Goal: Task Accomplishment & Management: Manage account settings

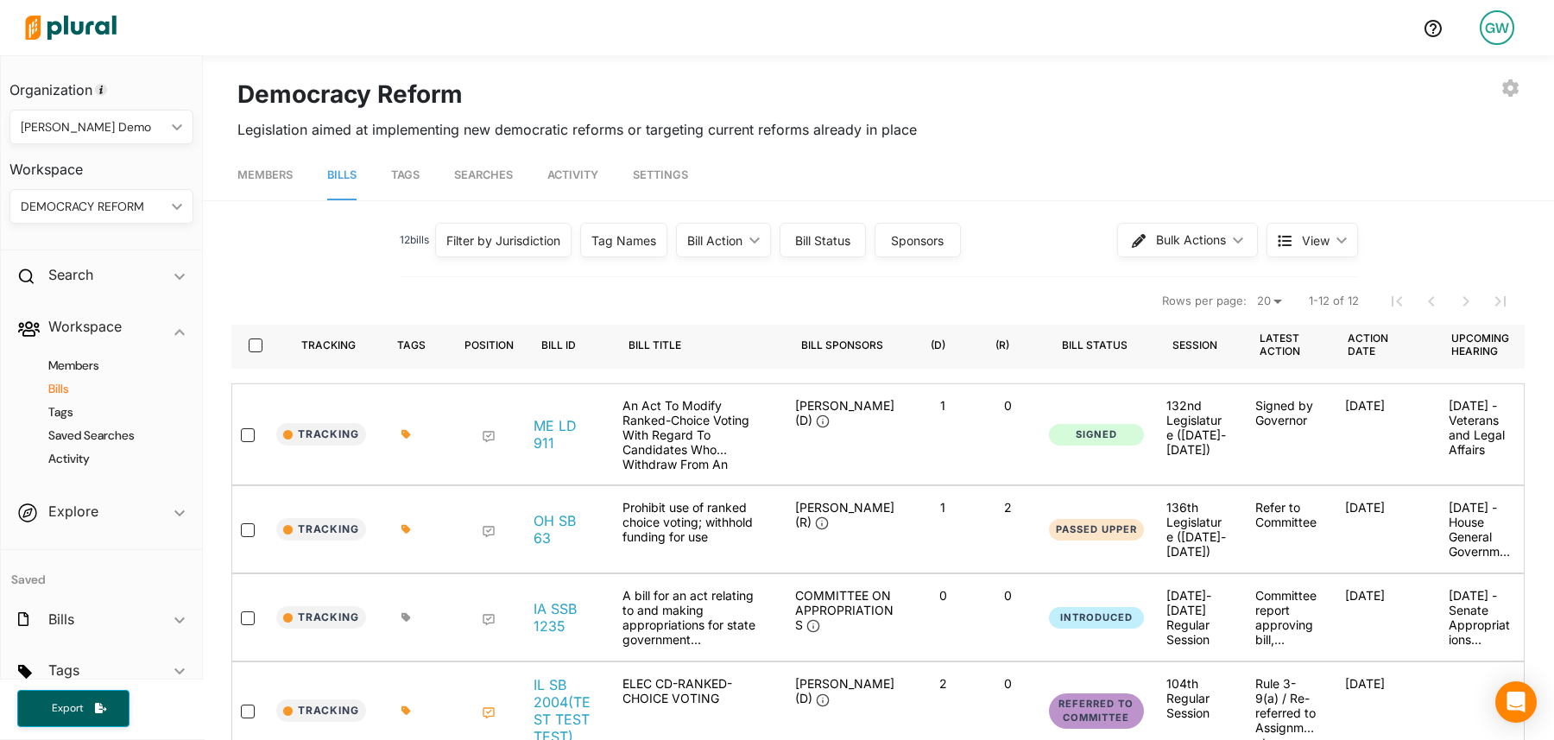
click at [1491, 35] on div "GW" at bounding box center [1497, 27] width 35 height 35
click at [1433, 249] on link "Log Out" at bounding box center [1451, 249] width 151 height 43
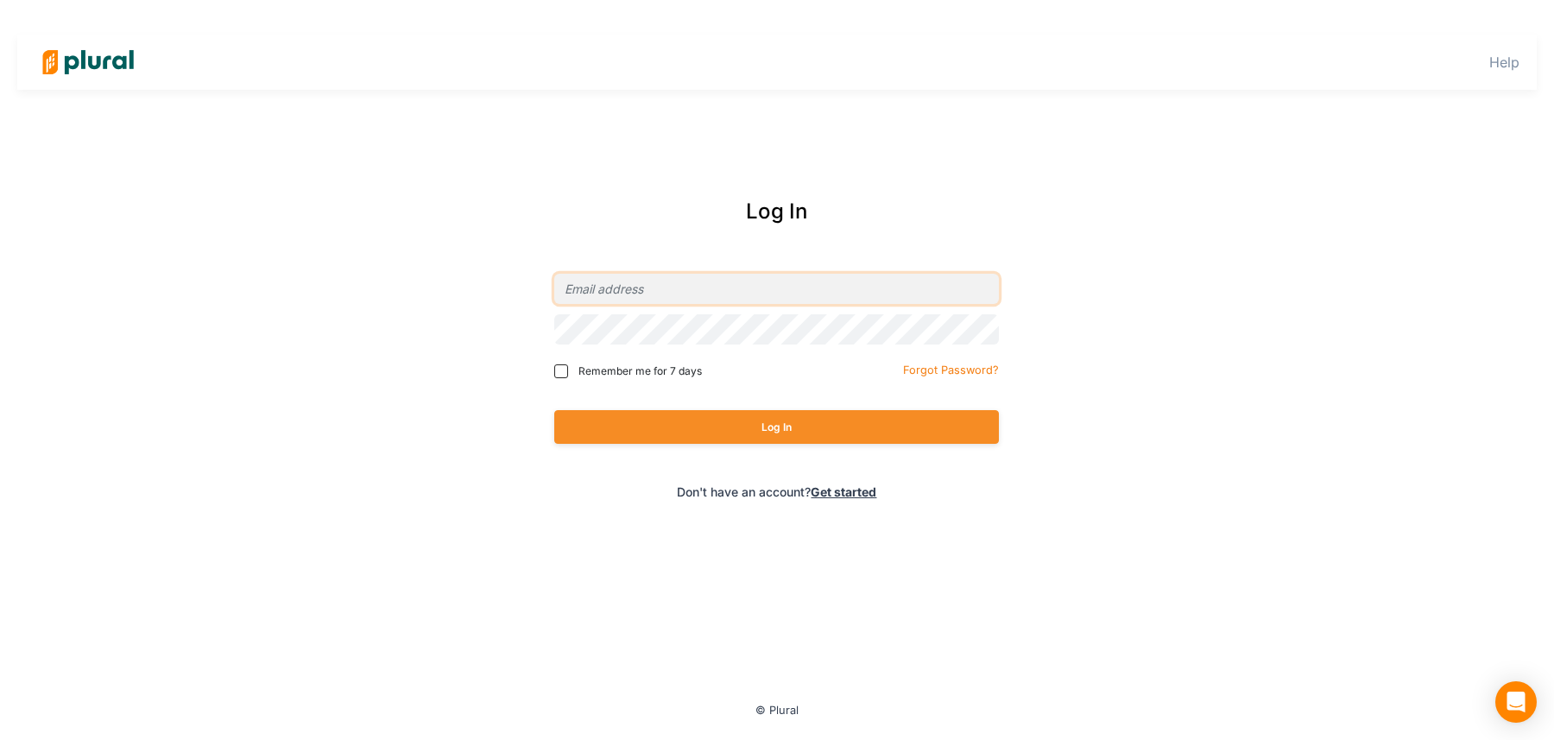
click at [721, 277] on input "email" at bounding box center [776, 289] width 445 height 30
click at [603, 288] on input "email" at bounding box center [776, 289] width 445 height 30
type input "[PERSON_NAME][EMAIL_ADDRESS][DOMAIN_NAME]"
click at [642, 290] on input "[PERSON_NAME][EMAIL_ADDRESS][DOMAIN_NAME]" at bounding box center [776, 289] width 445 height 30
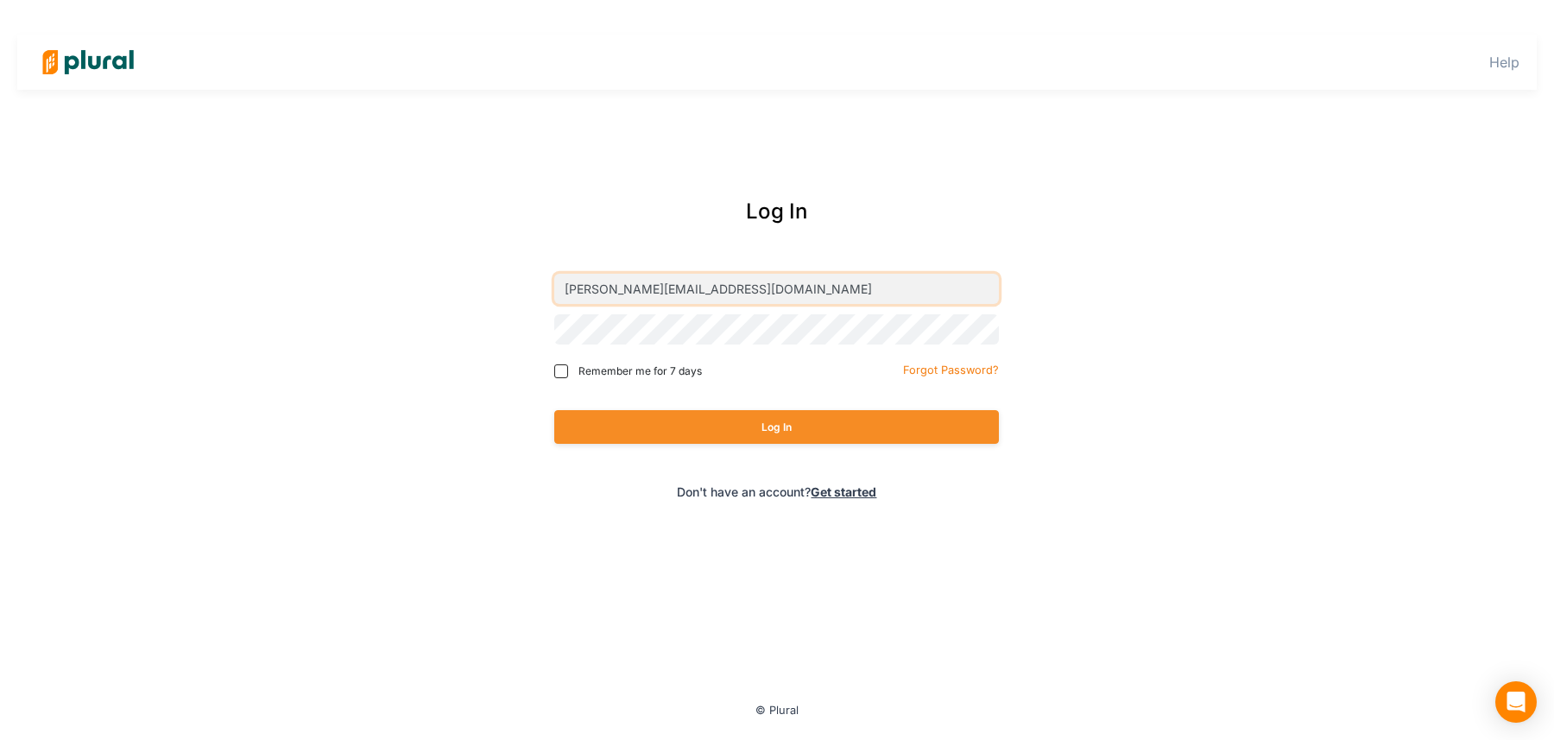
click at [642, 290] on input "[PERSON_NAME][EMAIL_ADDRESS][DOMAIN_NAME]" at bounding box center [776, 289] width 445 height 30
type input "[PERSON_NAME][EMAIL_ADDRESS][DOMAIN_NAME]"
click at [633, 436] on button "Log In" at bounding box center [776, 427] width 445 height 34
